Goal: Transaction & Acquisition: Book appointment/travel/reservation

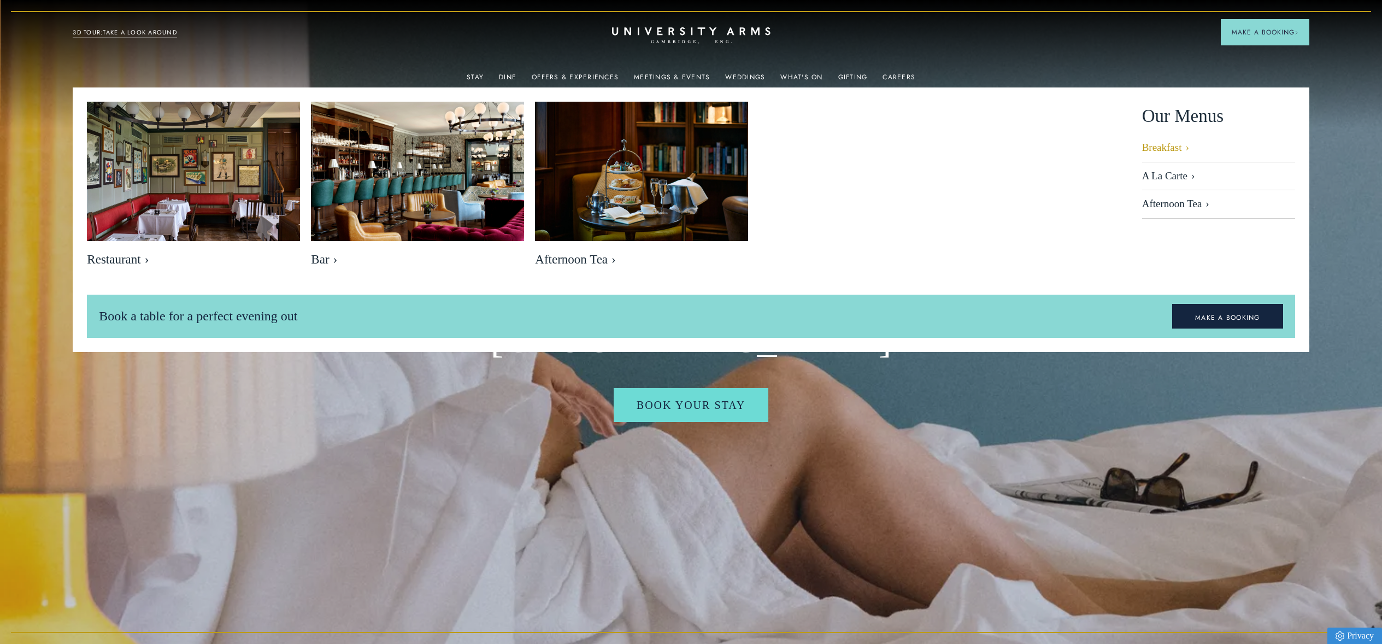
click at [1169, 148] on link "Breakfast" at bounding box center [1218, 152] width 153 height 21
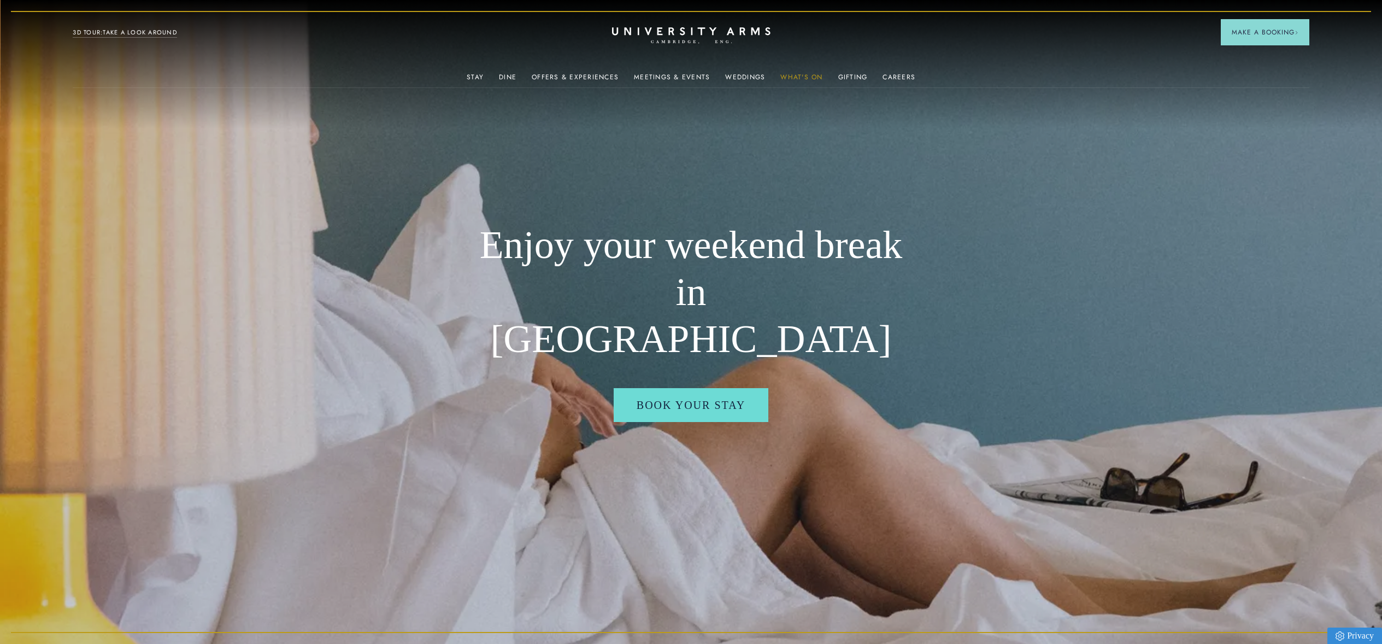
click at [793, 80] on link "What's On" at bounding box center [801, 80] width 42 height 14
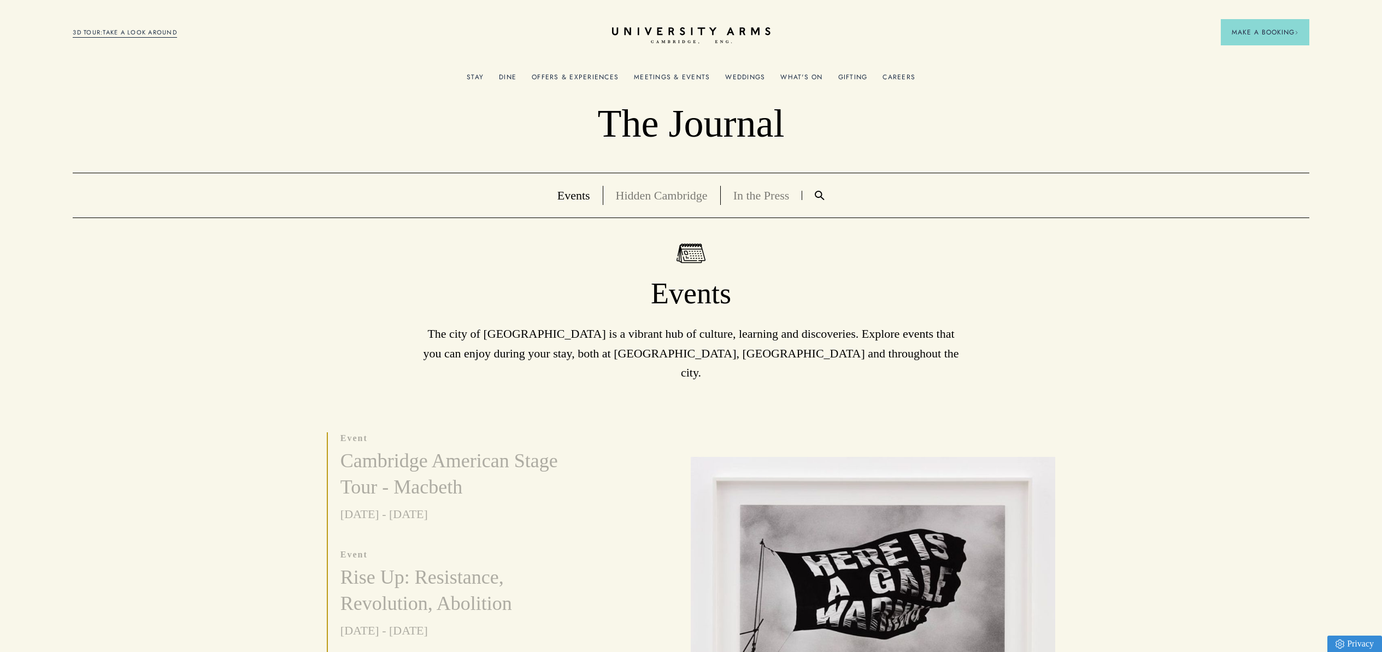
click at [658, 80] on link "Meetings & Events" at bounding box center [672, 80] width 76 height 14
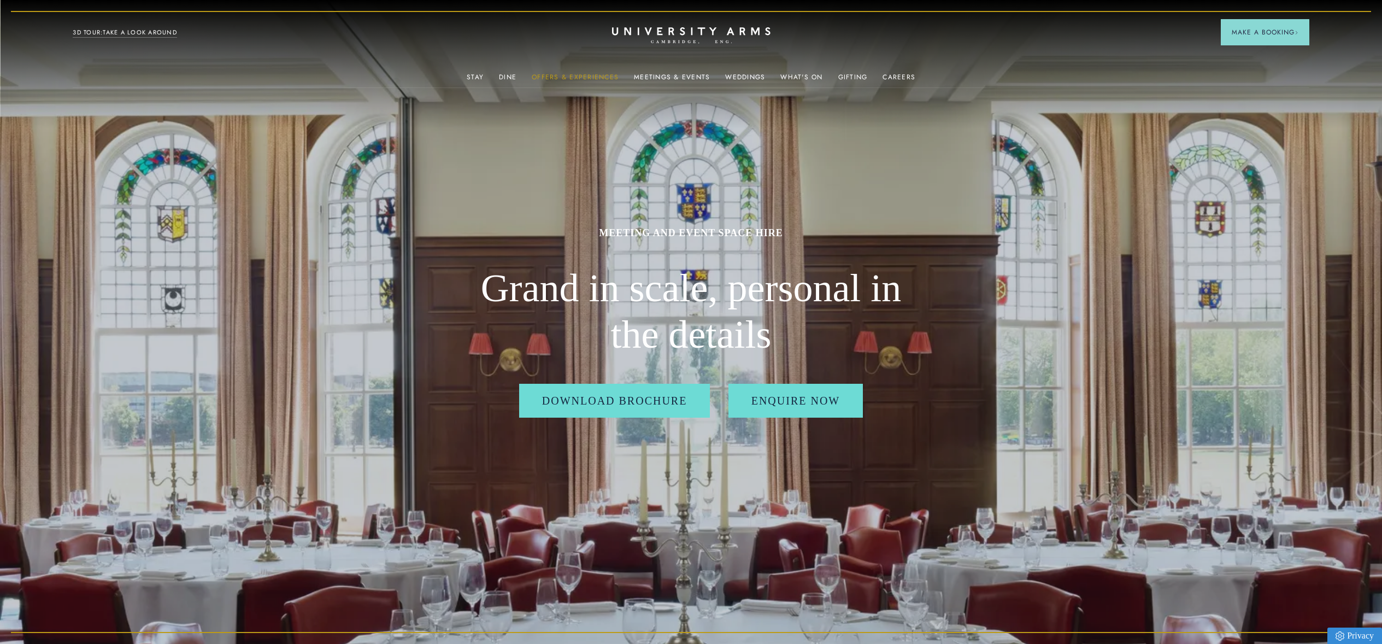
click at [562, 78] on link "Offers & Experiences" at bounding box center [575, 80] width 87 height 14
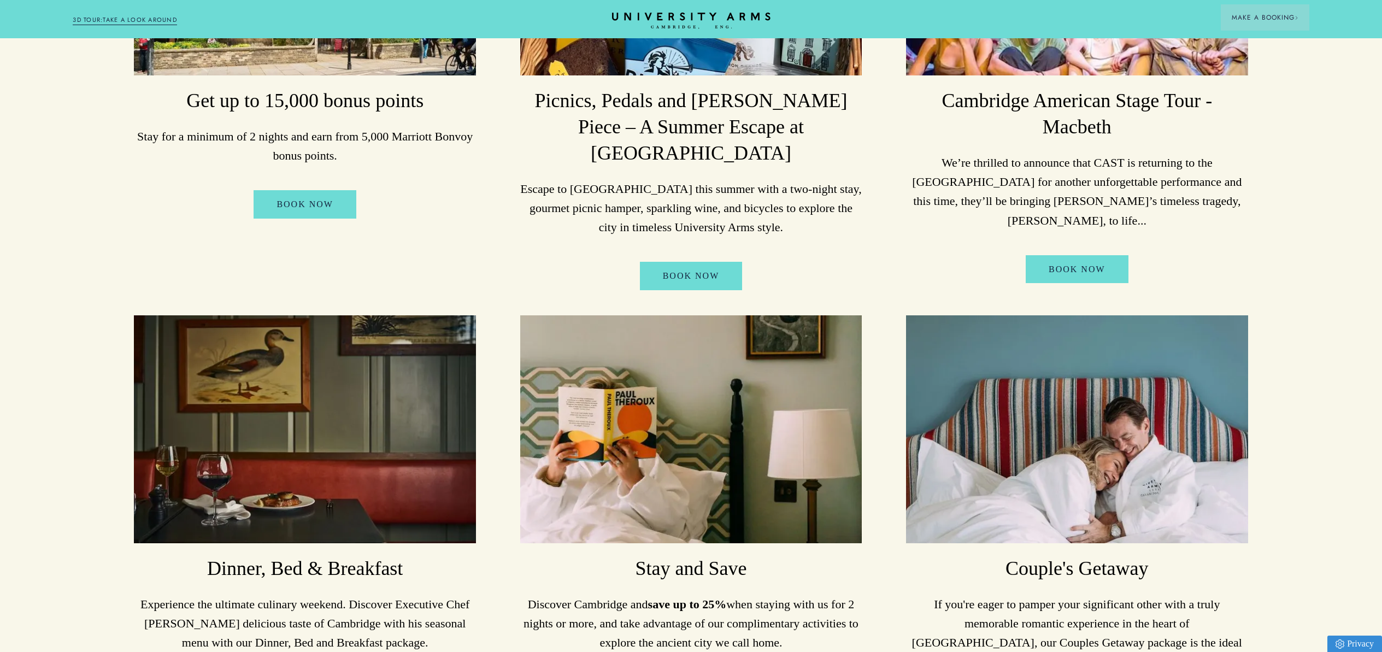
scroll to position [995, 0]
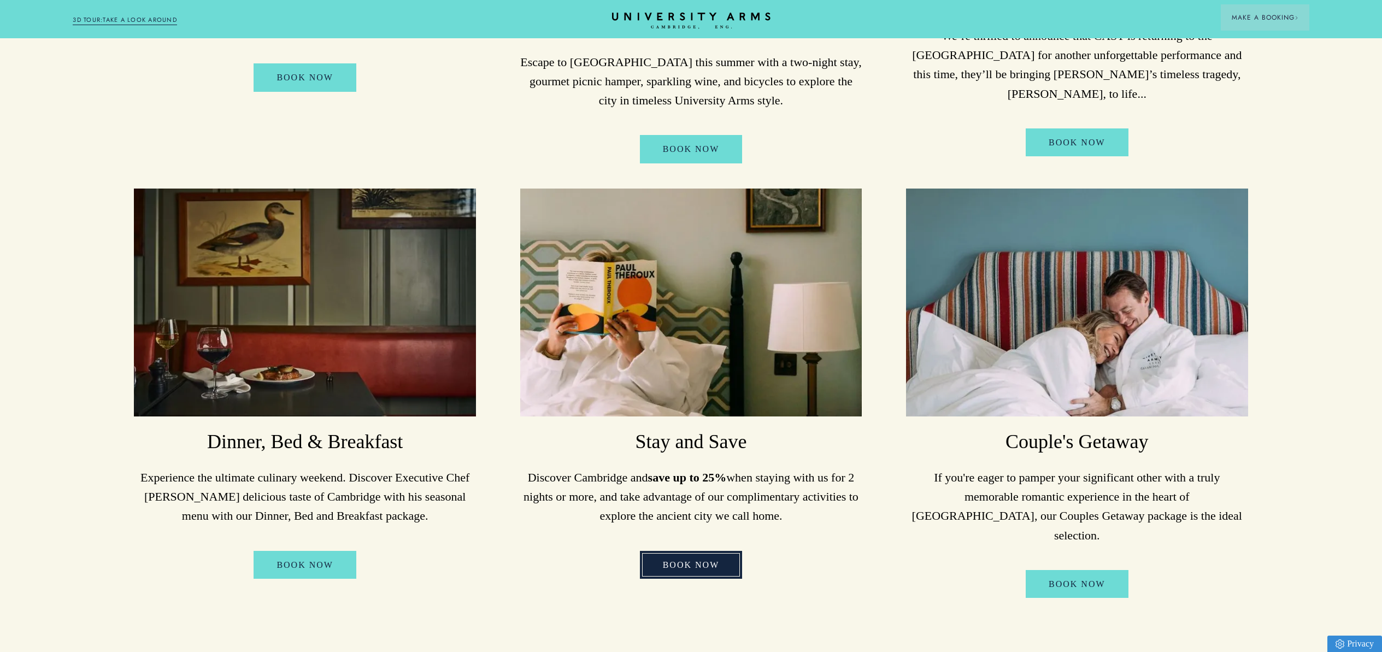
click at [687, 551] on link "Book Now" at bounding box center [691, 565] width 103 height 28
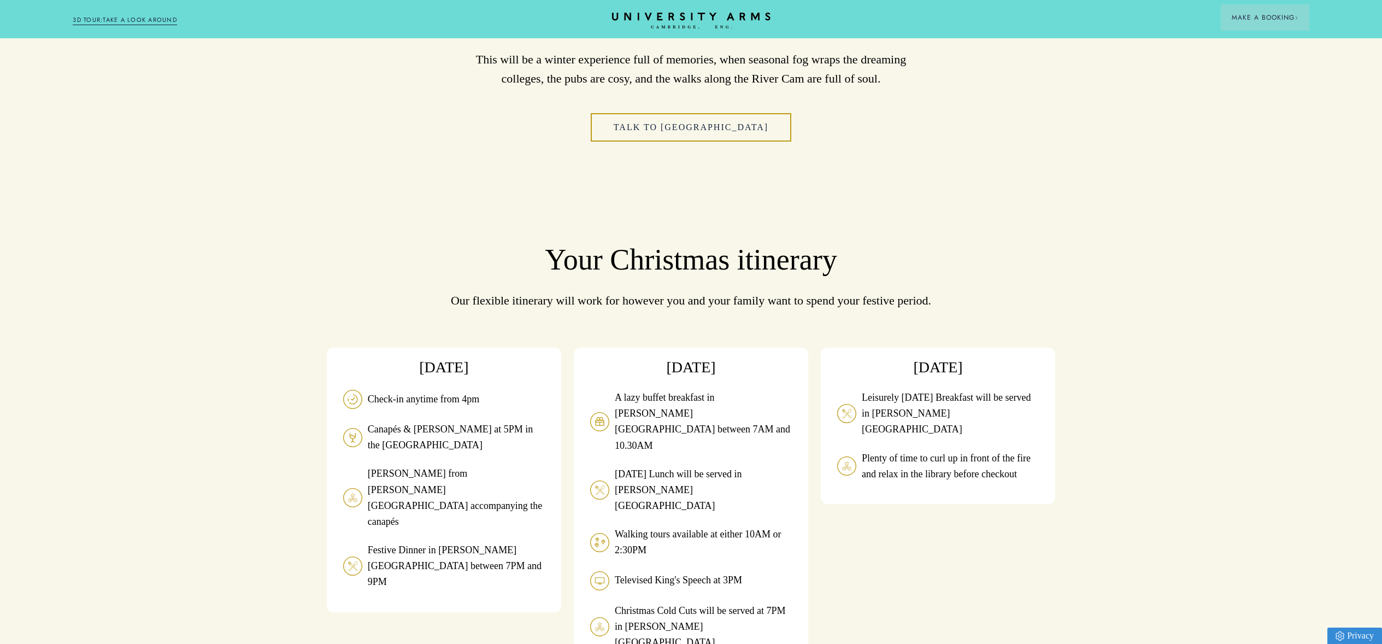
scroll to position [1154, 0]
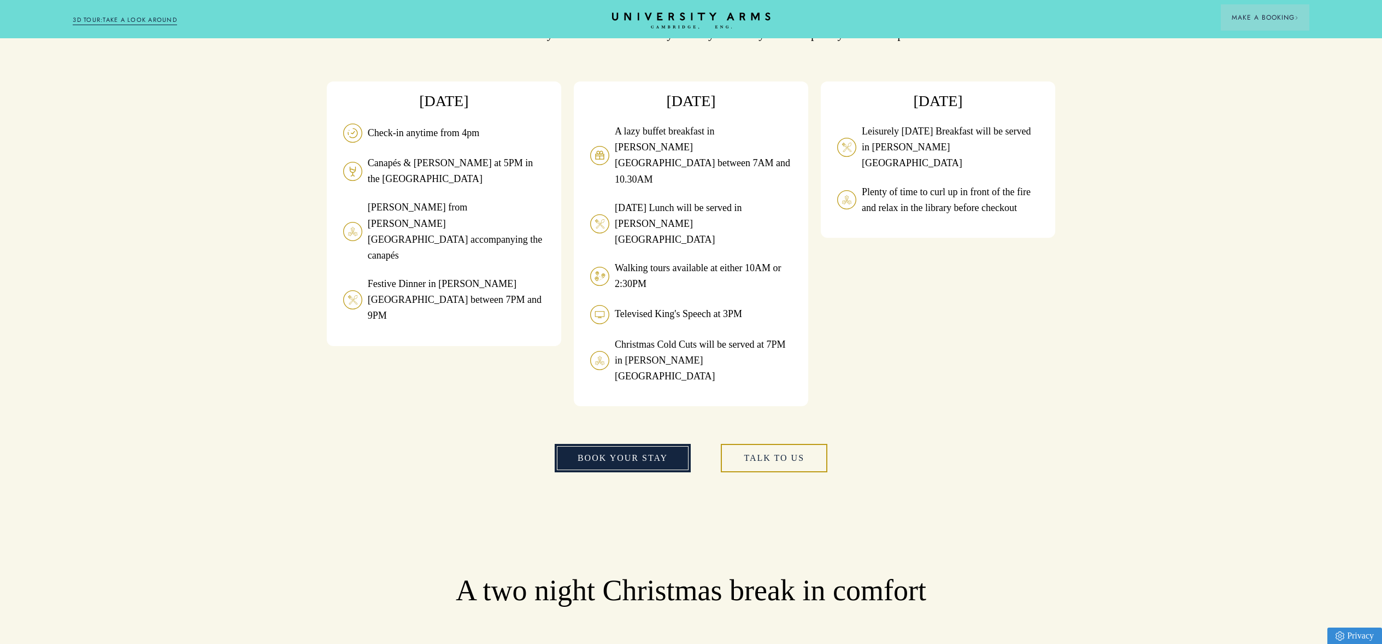
click at [610, 444] on link "book your stay" at bounding box center [623, 458] width 136 height 28
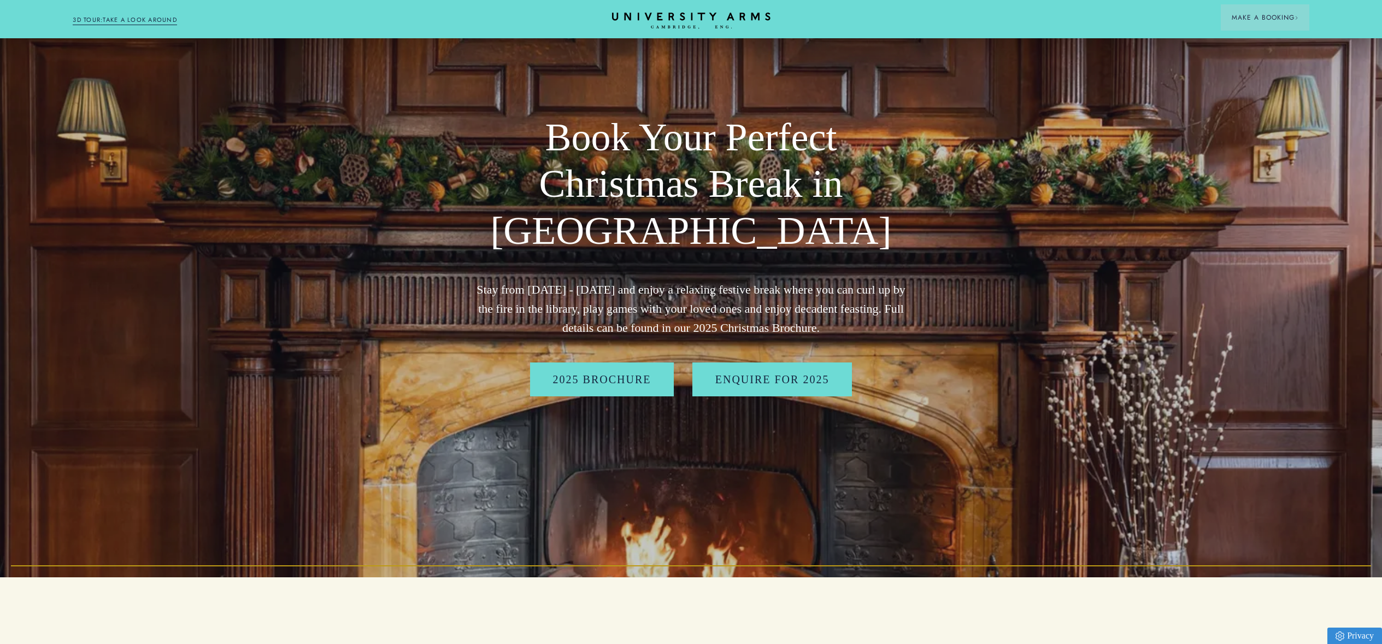
scroll to position [0, 0]
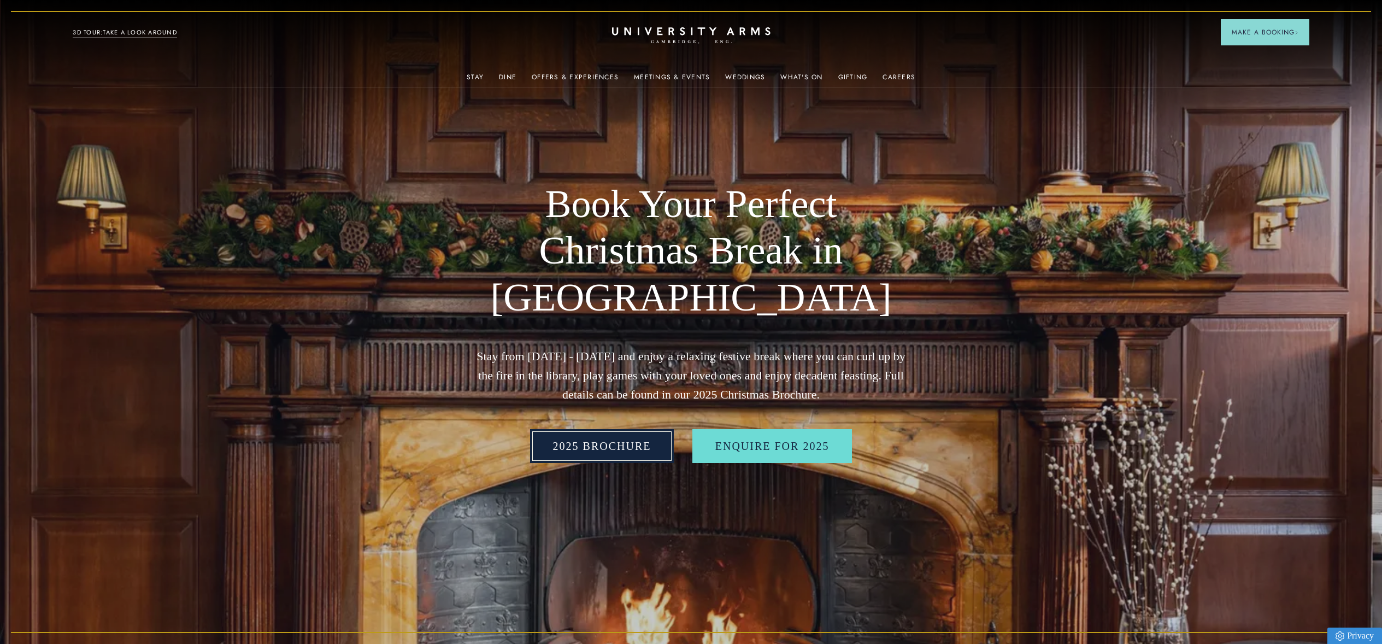
click at [554, 449] on link "2025 BROCHURE" at bounding box center [602, 446] width 144 height 34
